Goal: Check status: Check status

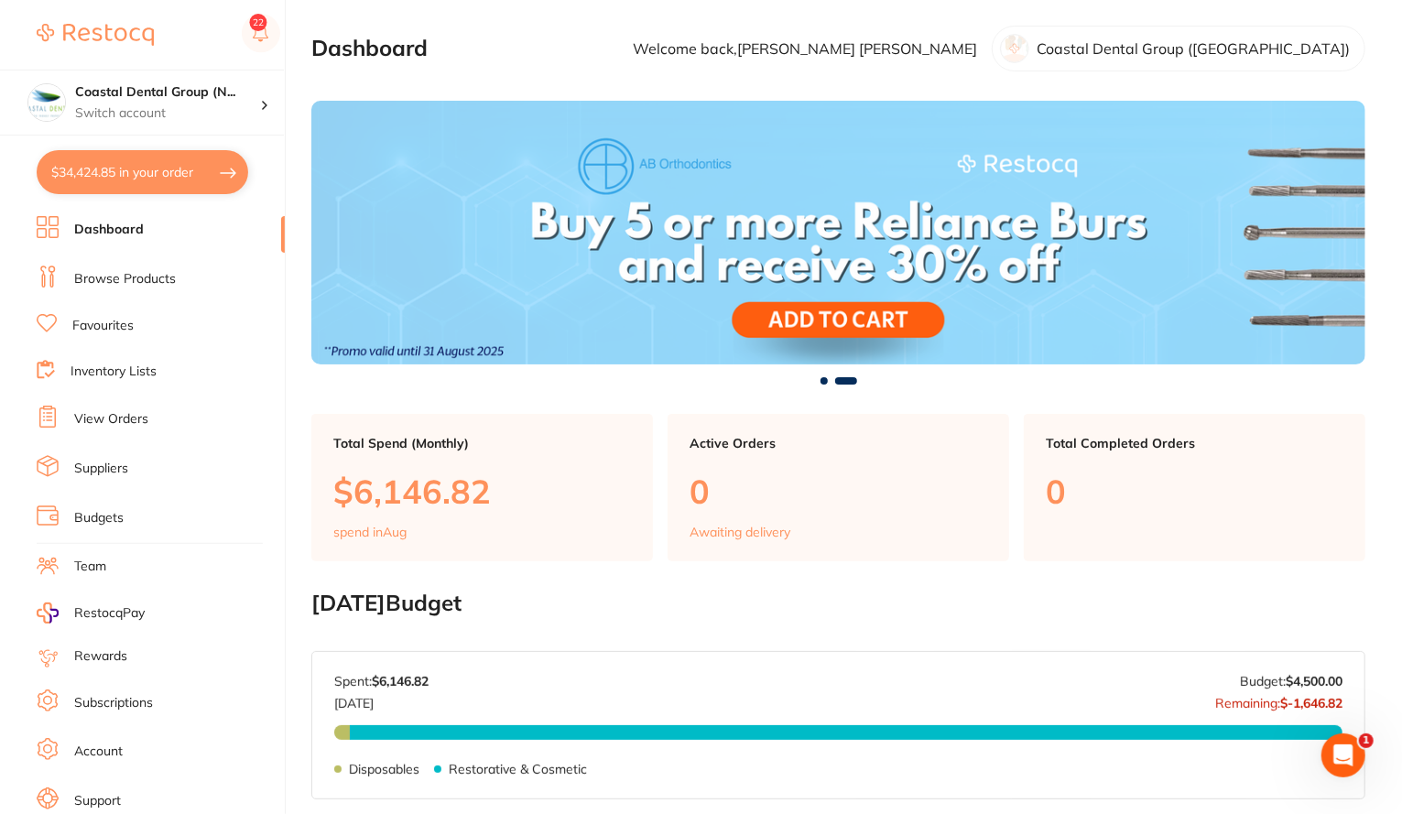
click at [115, 418] on link "View Orders" at bounding box center [111, 419] width 74 height 18
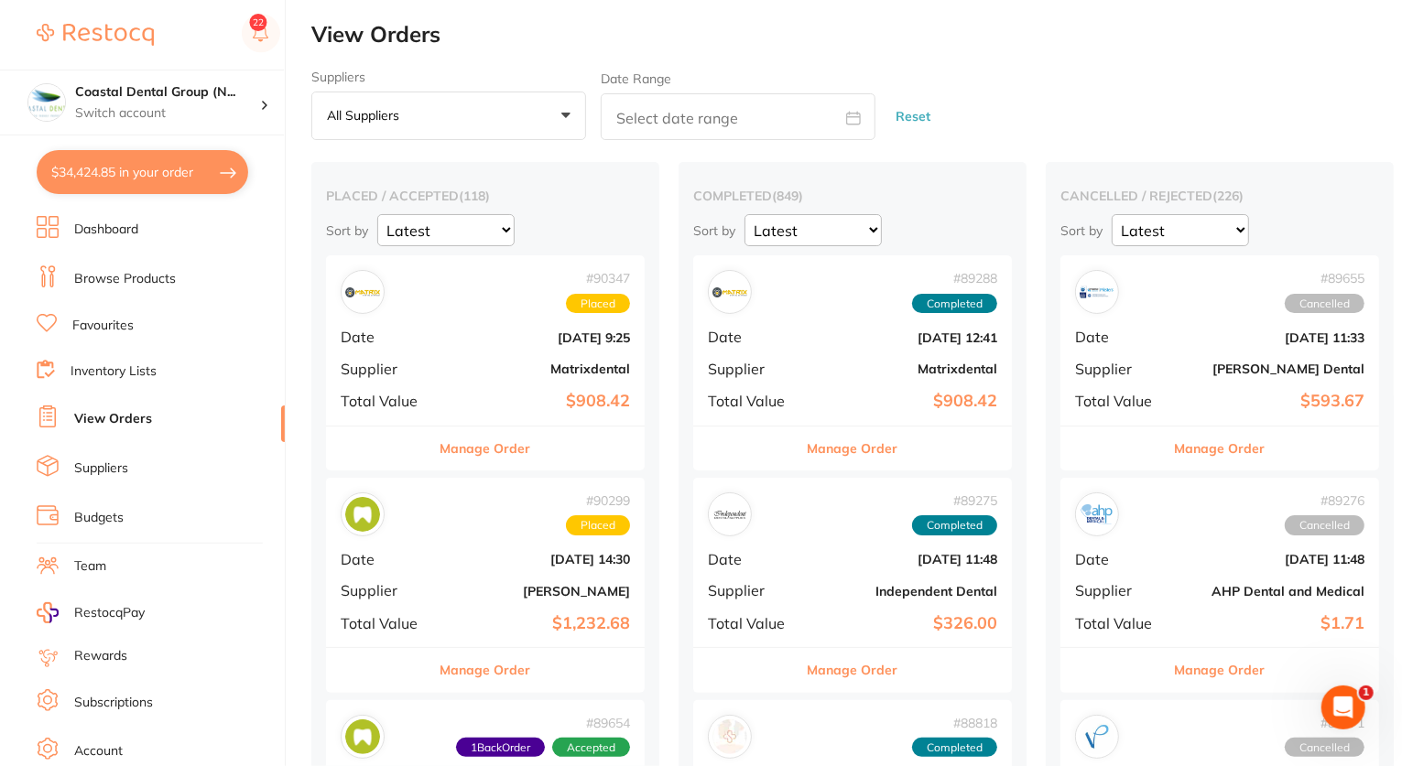
click at [537, 381] on div "# 90347 Placed Date [DATE] 9:25 Supplier Matrixdental Total Value $908.42" at bounding box center [485, 339] width 319 height 169
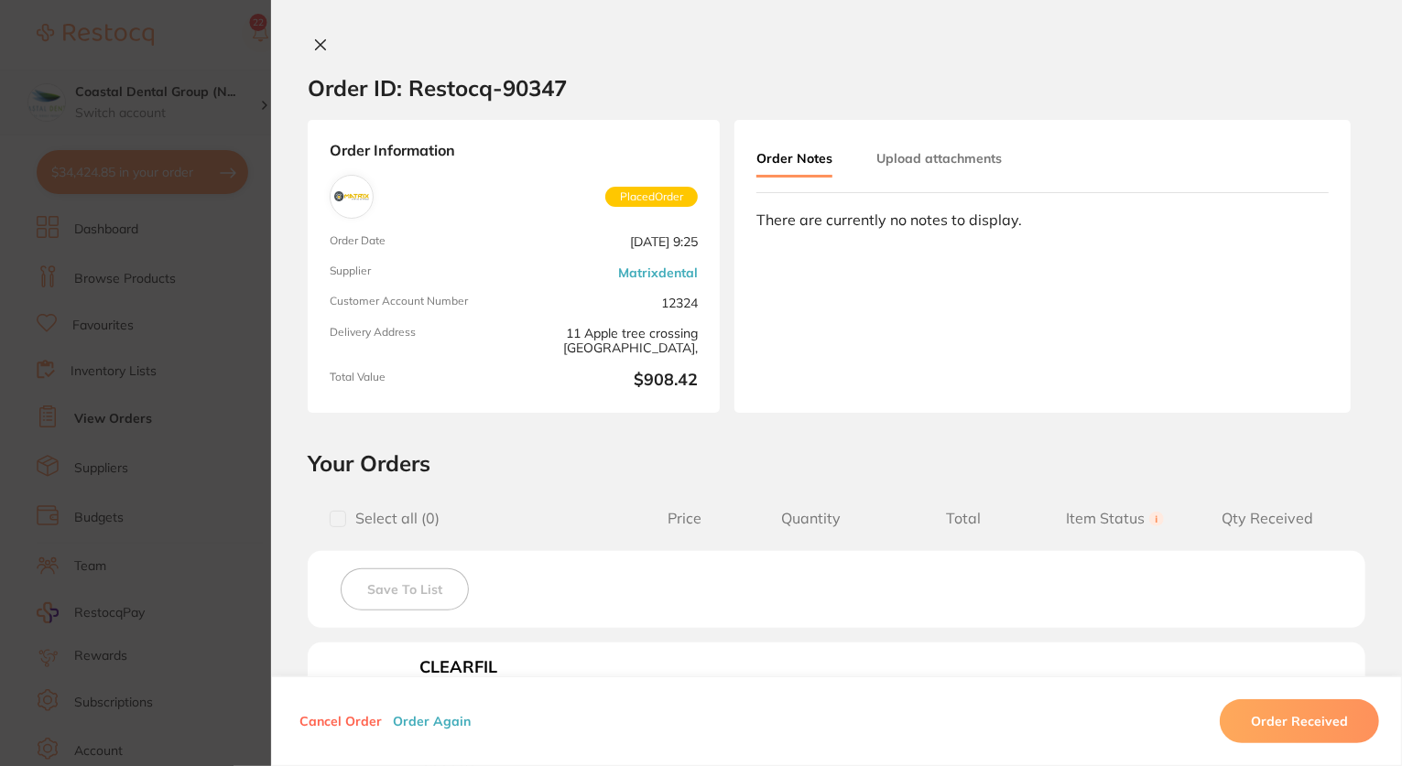
drag, startPoint x: 104, startPoint y: 296, endPoint x: 150, endPoint y: 102, distance: 199.5
click at [104, 296] on section "Order ID: Restocq- 90347 Order Information Placed Order Order Date [DATE] 9:25 …" at bounding box center [701, 383] width 1402 height 766
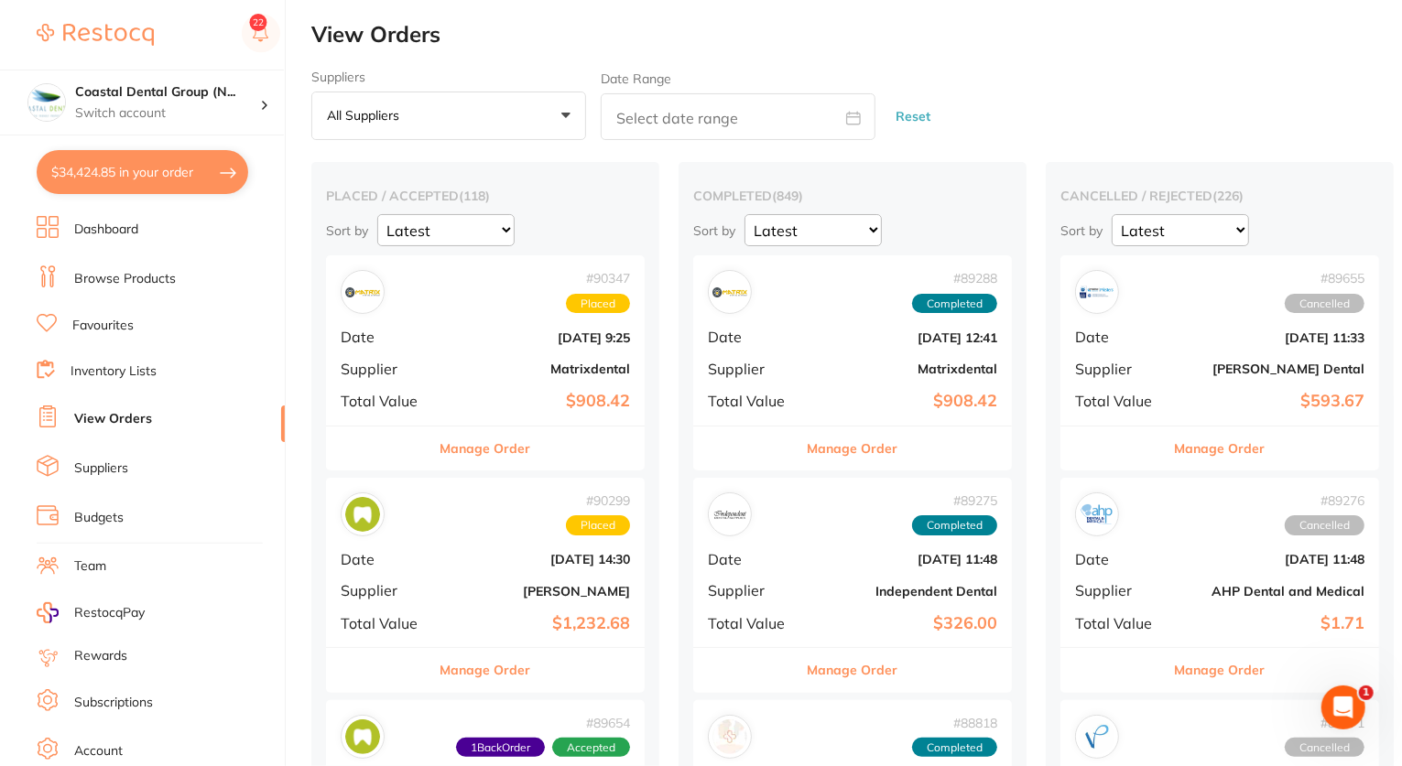
click at [73, 173] on button "$34,424.85 in your order" at bounding box center [143, 172] width 212 height 44
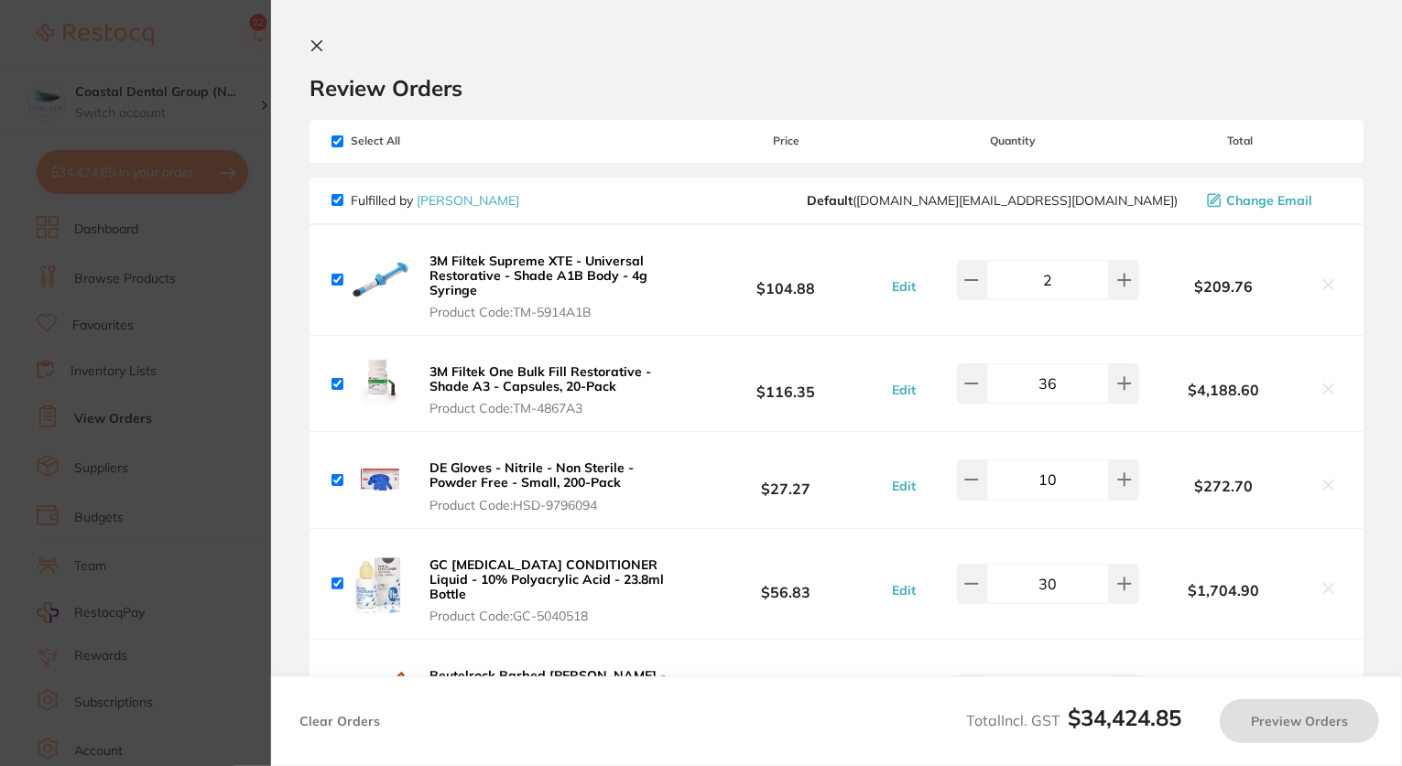
checkbox input "true"
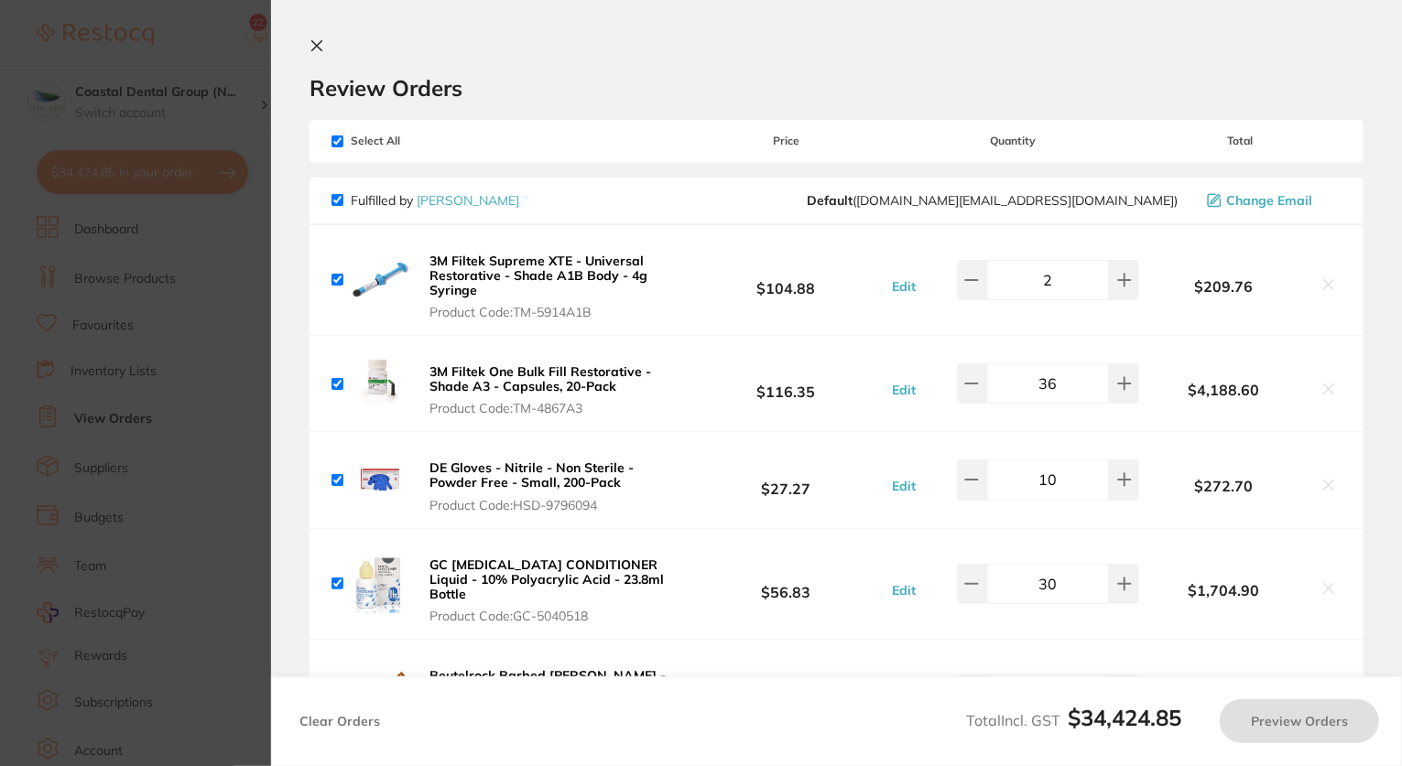
checkbox input "true"
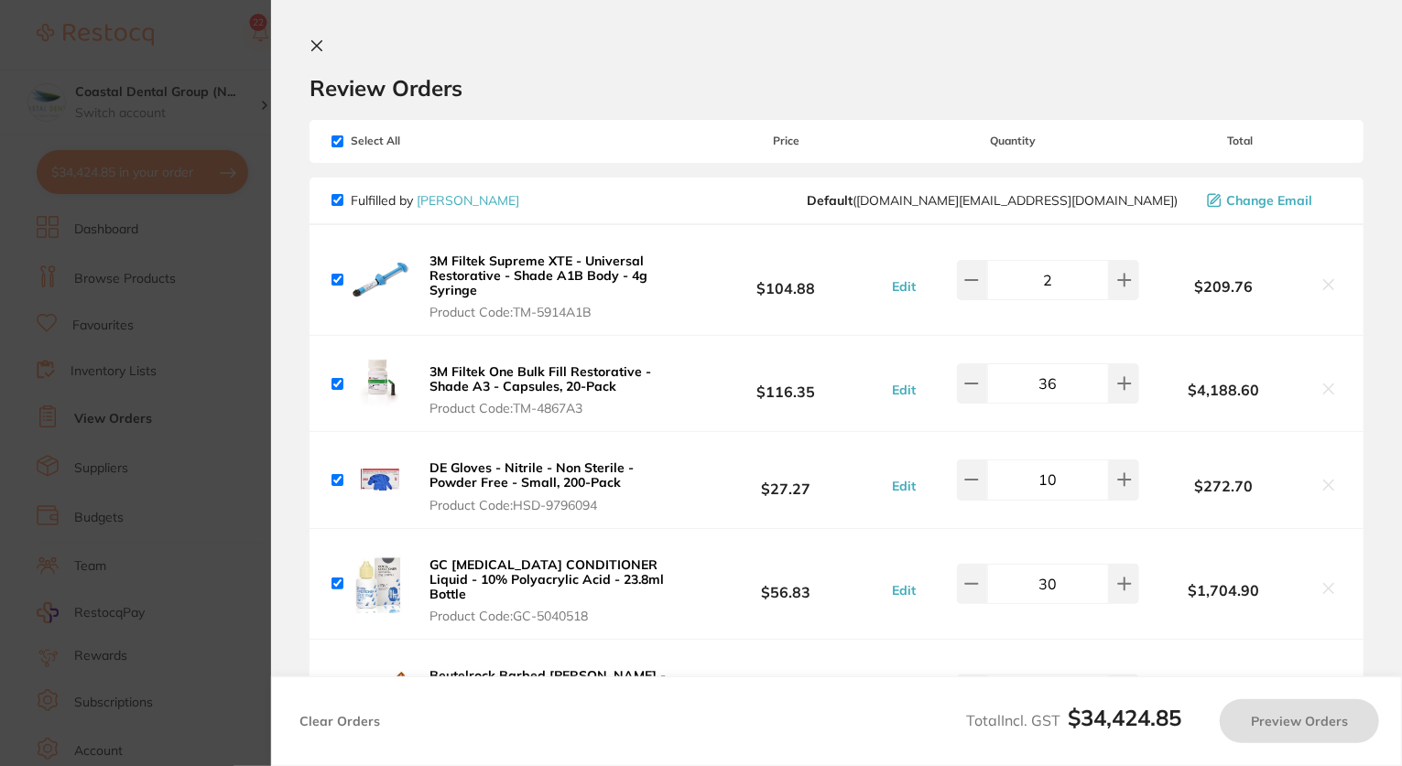
checkbox input "true"
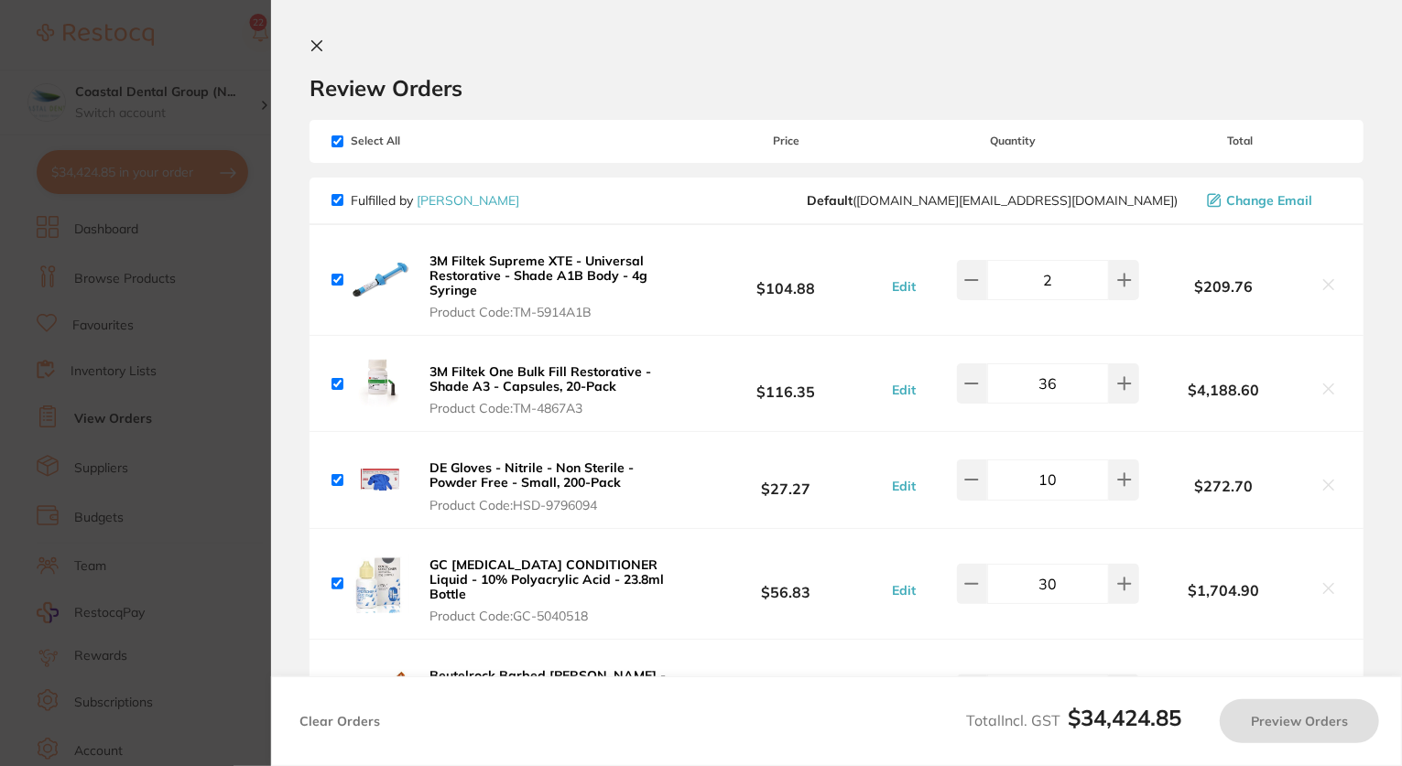
checkbox input "true"
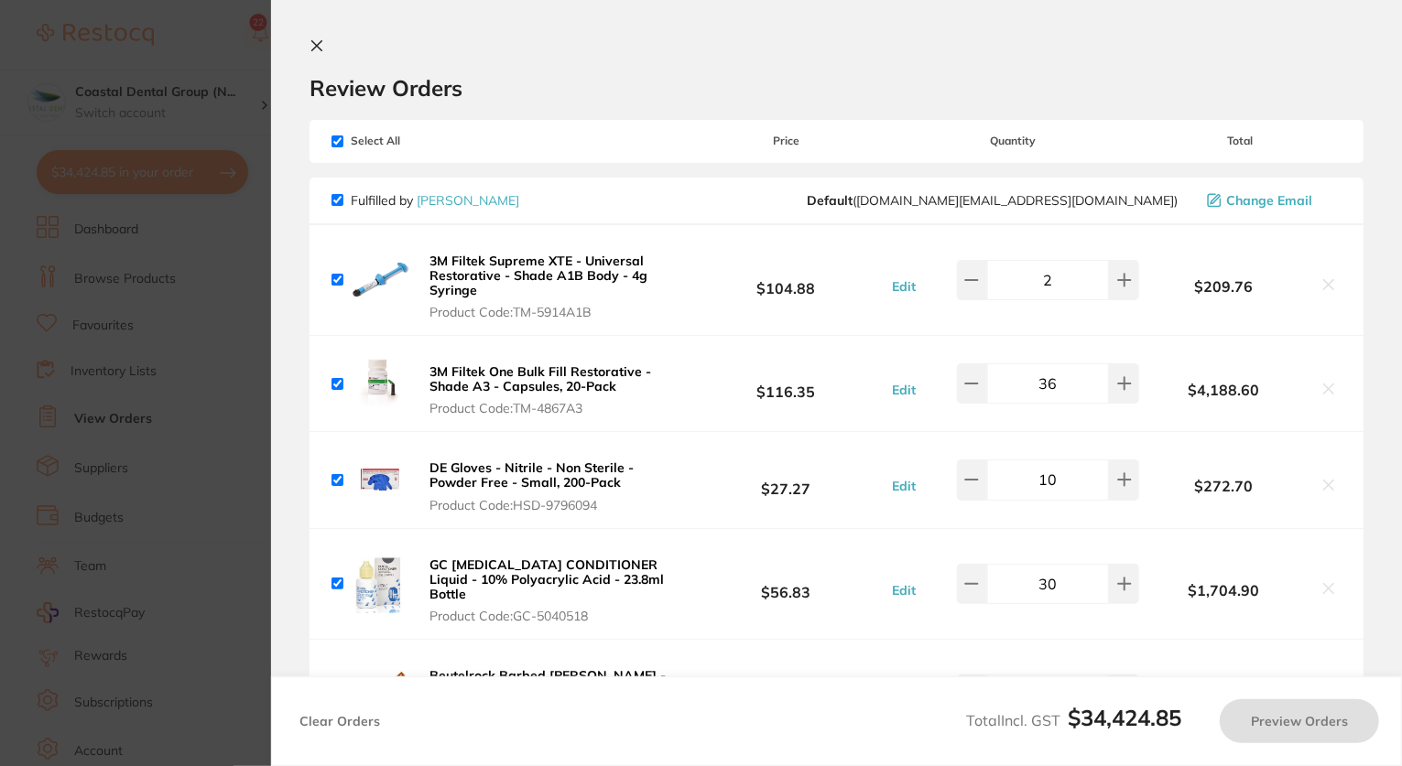
checkbox input "true"
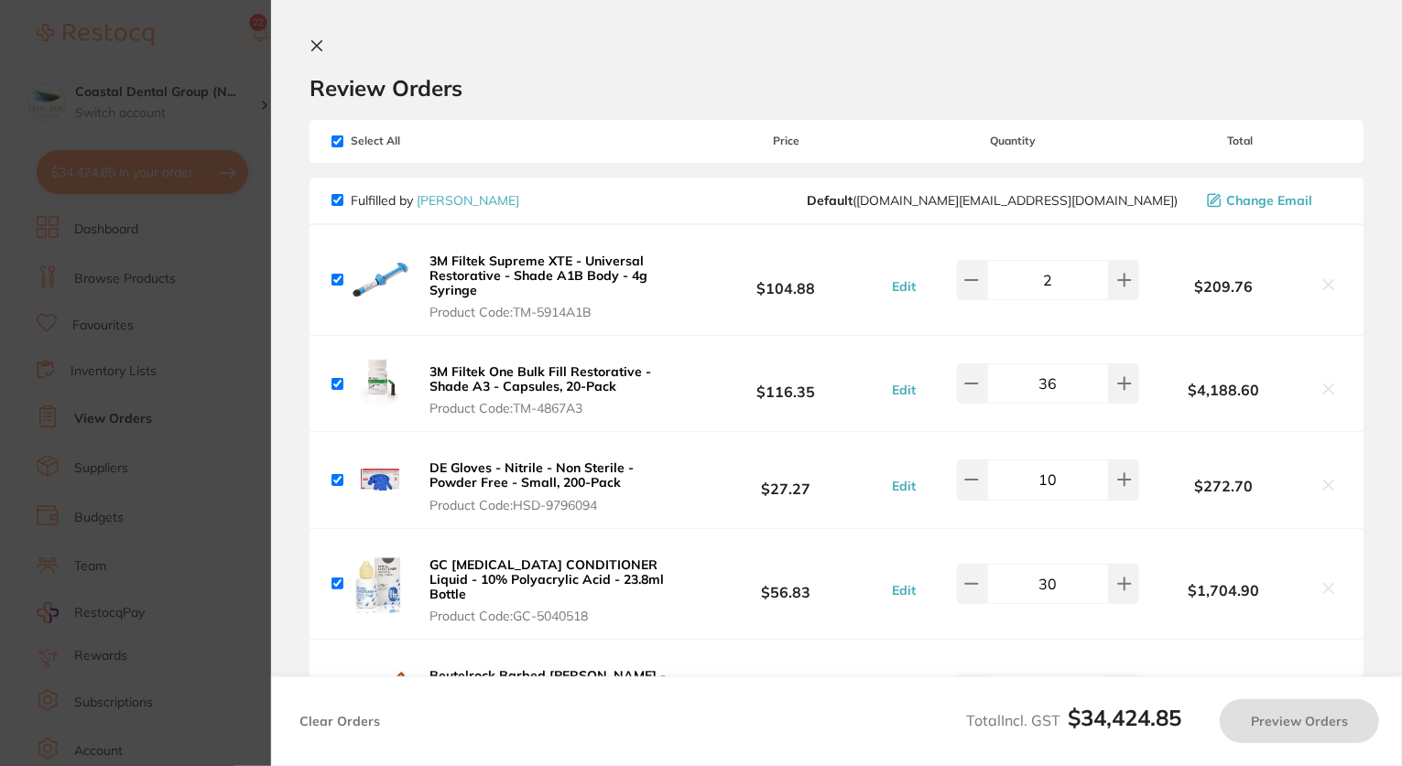
checkbox input "true"
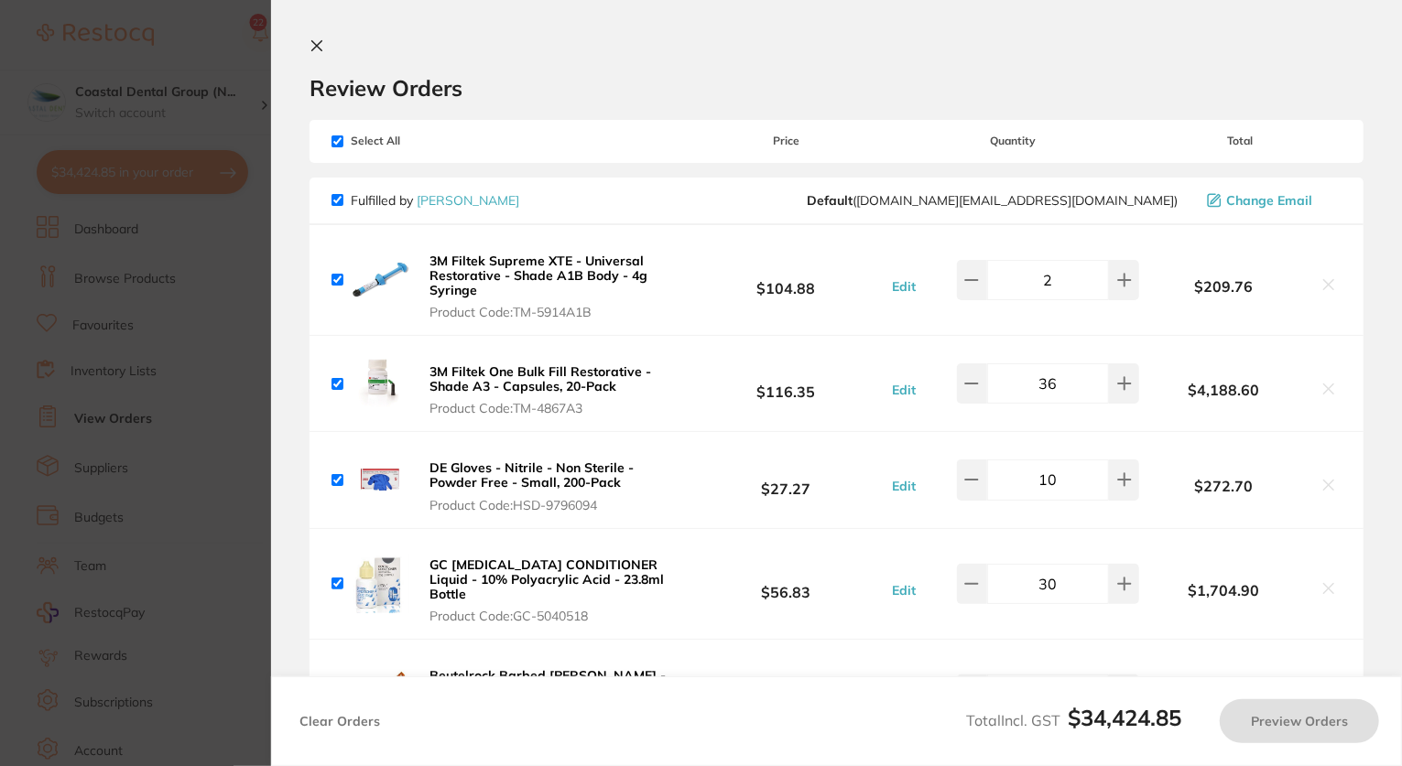
checkbox input "true"
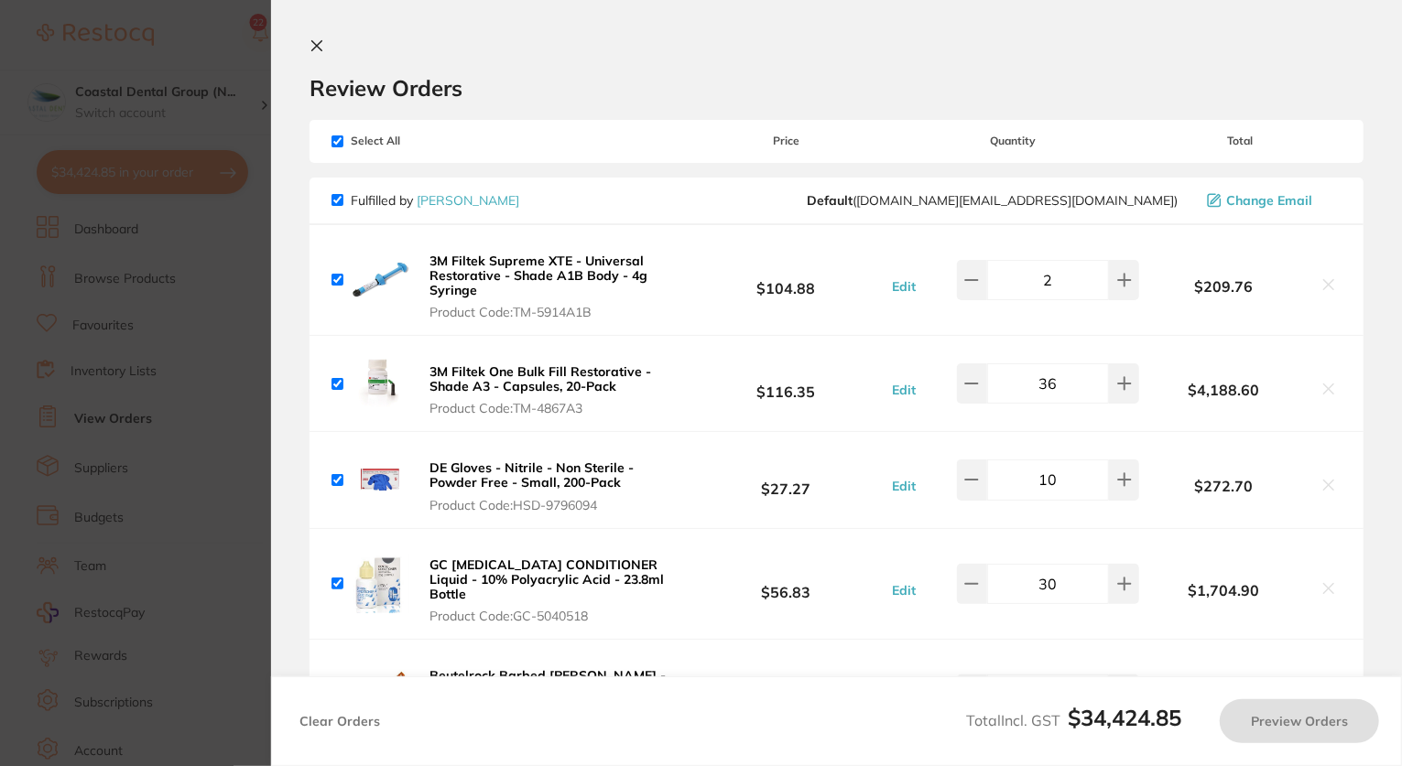
checkbox input "true"
click at [194, 564] on section "Update RRP Set your pre negotiated price for this item. Item Agreed RRP (excl. …" at bounding box center [703, 383] width 1407 height 766
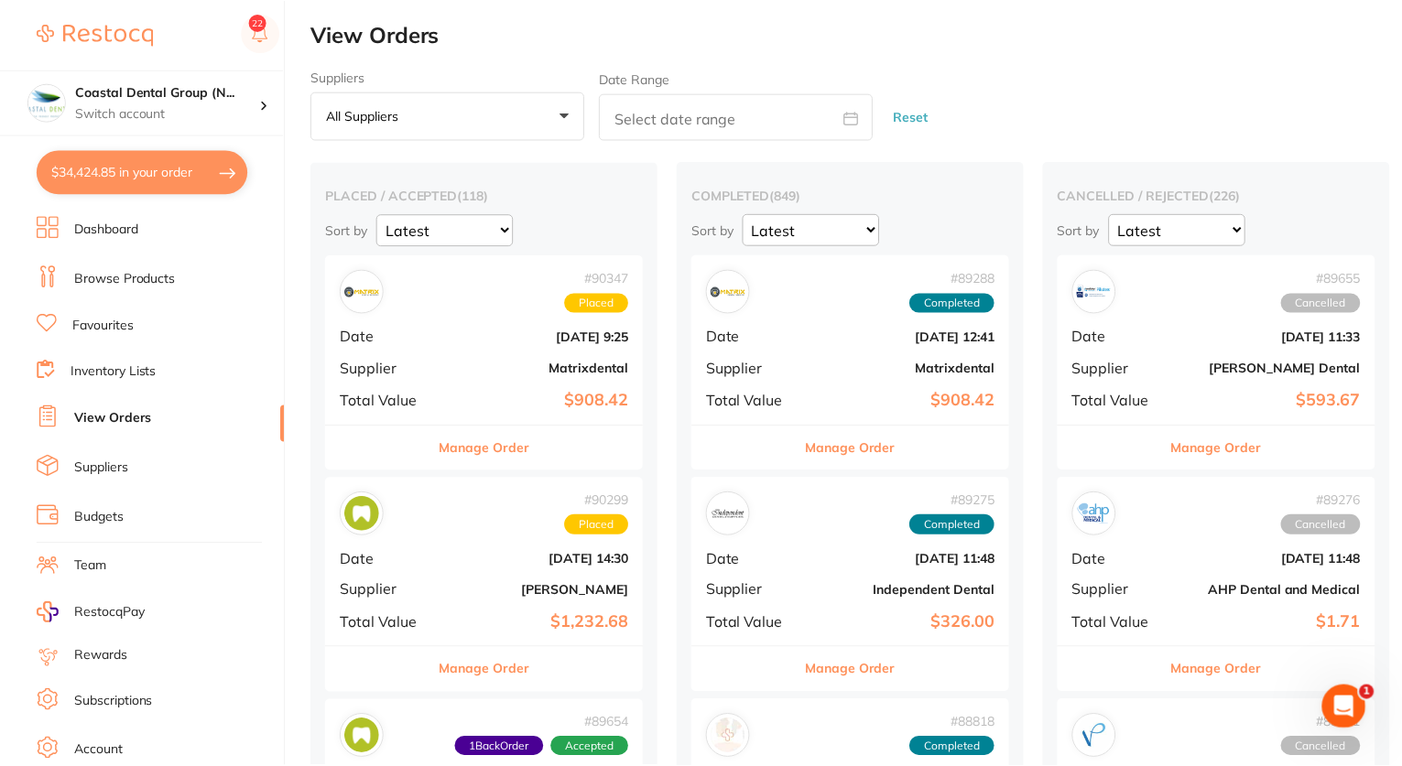
scroll to position [29, 0]
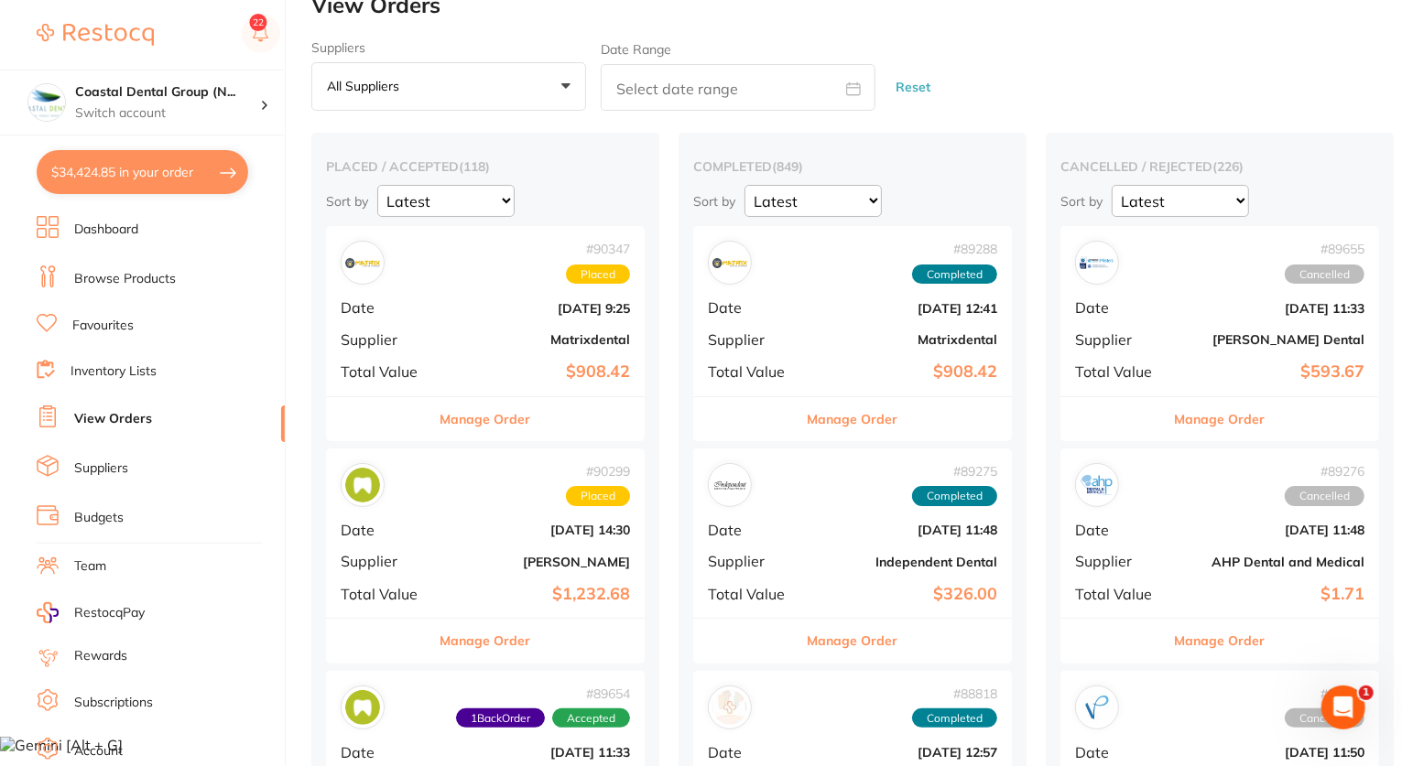
click at [92, 413] on link "View Orders" at bounding box center [113, 419] width 78 height 18
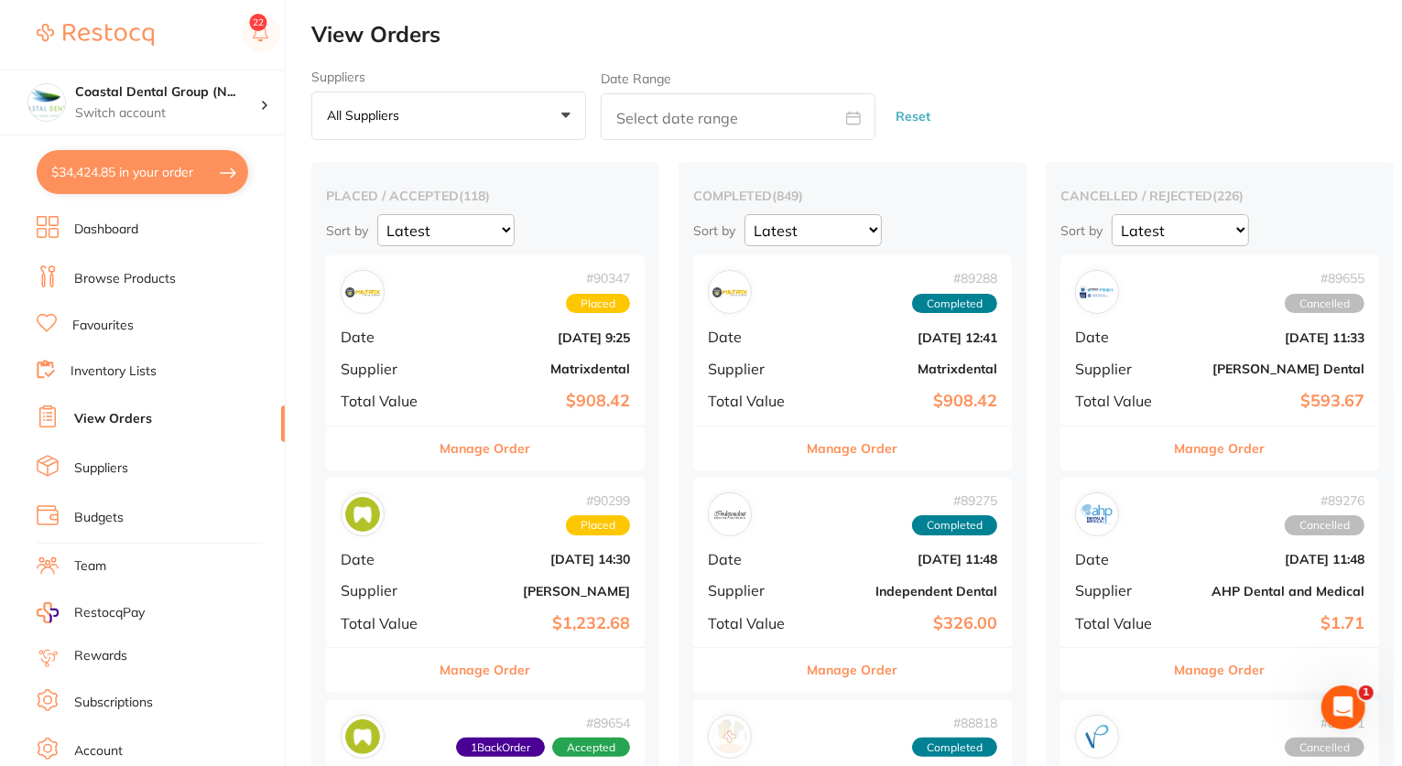
click at [542, 415] on div "# 90347 Placed Date [DATE] 9:25 Supplier Matrixdental Total Value $908.42" at bounding box center [485, 339] width 319 height 169
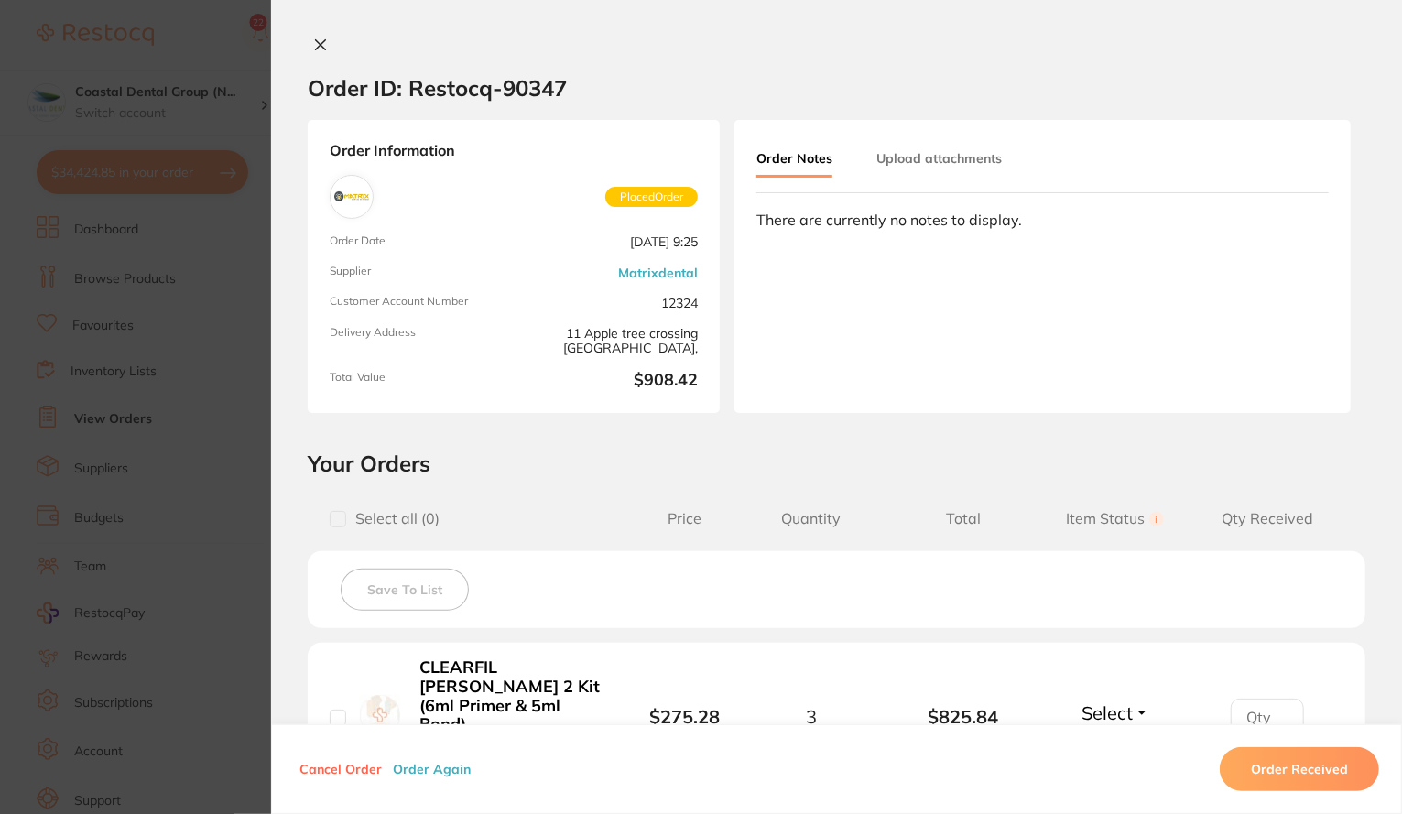
click at [57, 320] on section "Order ID: Restocq- 90347 Order Information Placed Order Order Date [DATE] 9:25 …" at bounding box center [701, 407] width 1402 height 814
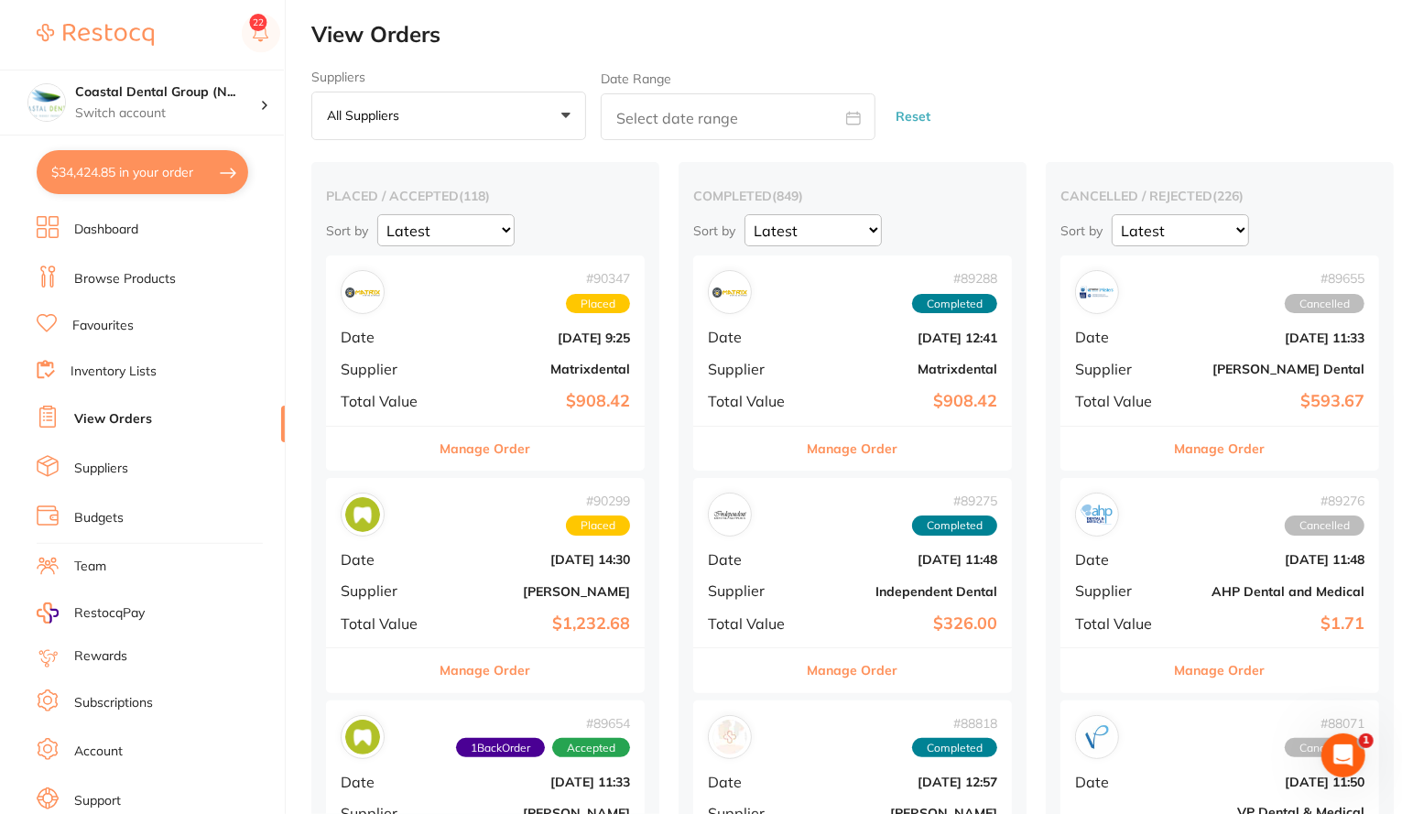
click at [535, 386] on div "# 90347 Placed Date [DATE] 9:25 Supplier Matrixdental Total Value $908.42" at bounding box center [485, 339] width 319 height 169
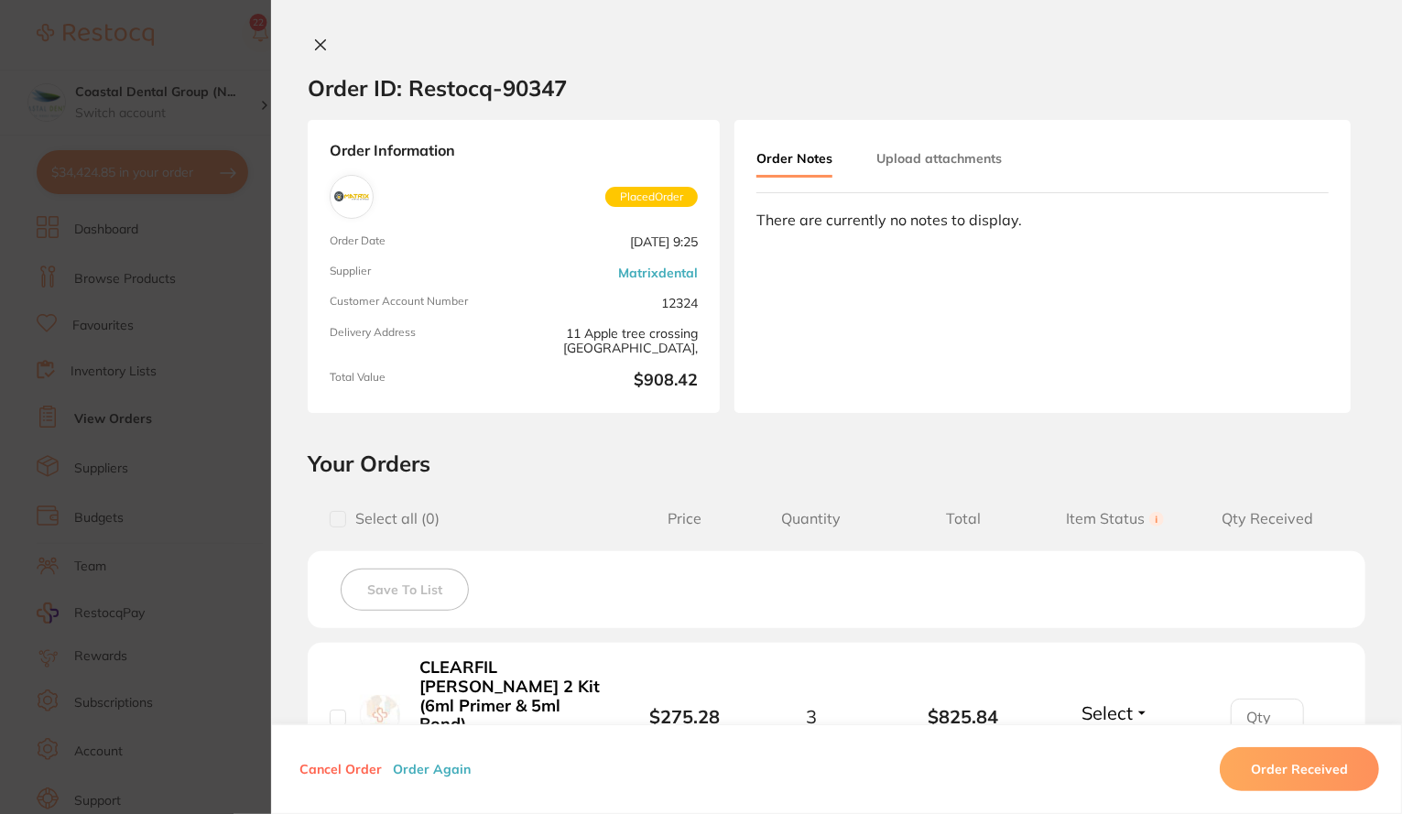
click at [1311, 769] on button "Order Received" at bounding box center [1299, 769] width 159 height 44
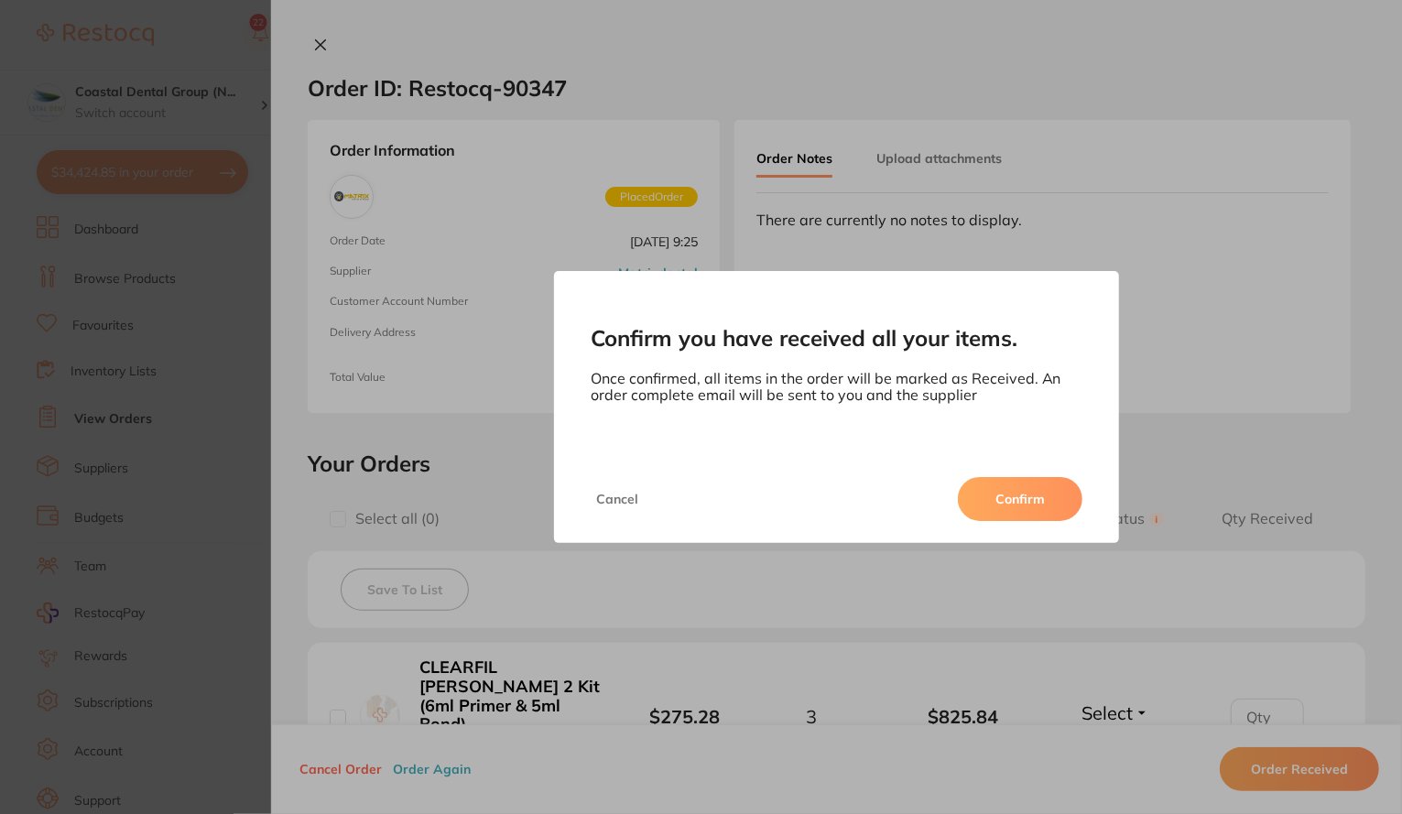
click at [613, 499] on button "Cancel" at bounding box center [617, 499] width 53 height 44
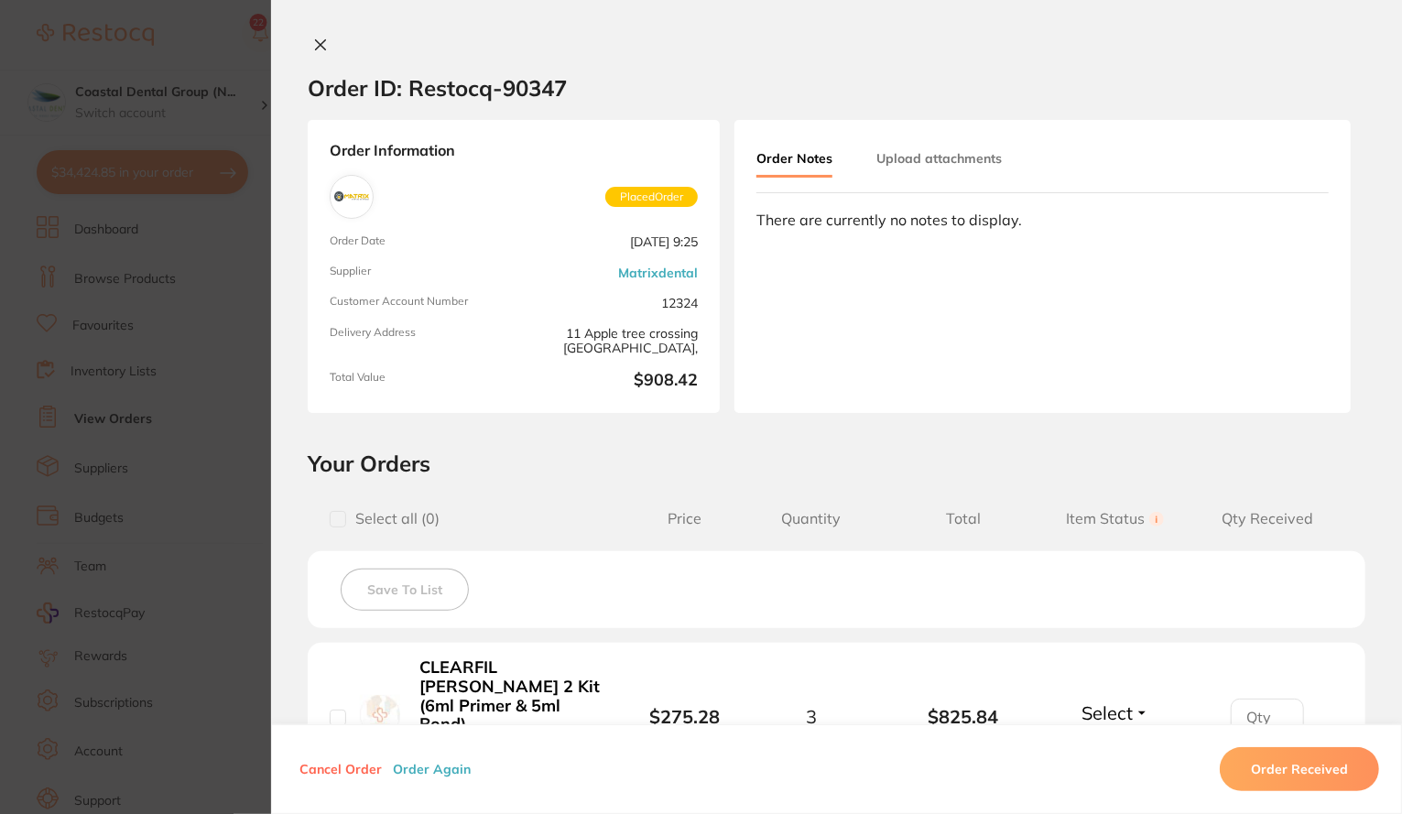
click at [188, 23] on section "Confirm you have received all your items. Once confirmed, all items in the orde…" at bounding box center [701, 407] width 1402 height 814
